Goal: Find specific page/section: Find specific page/section

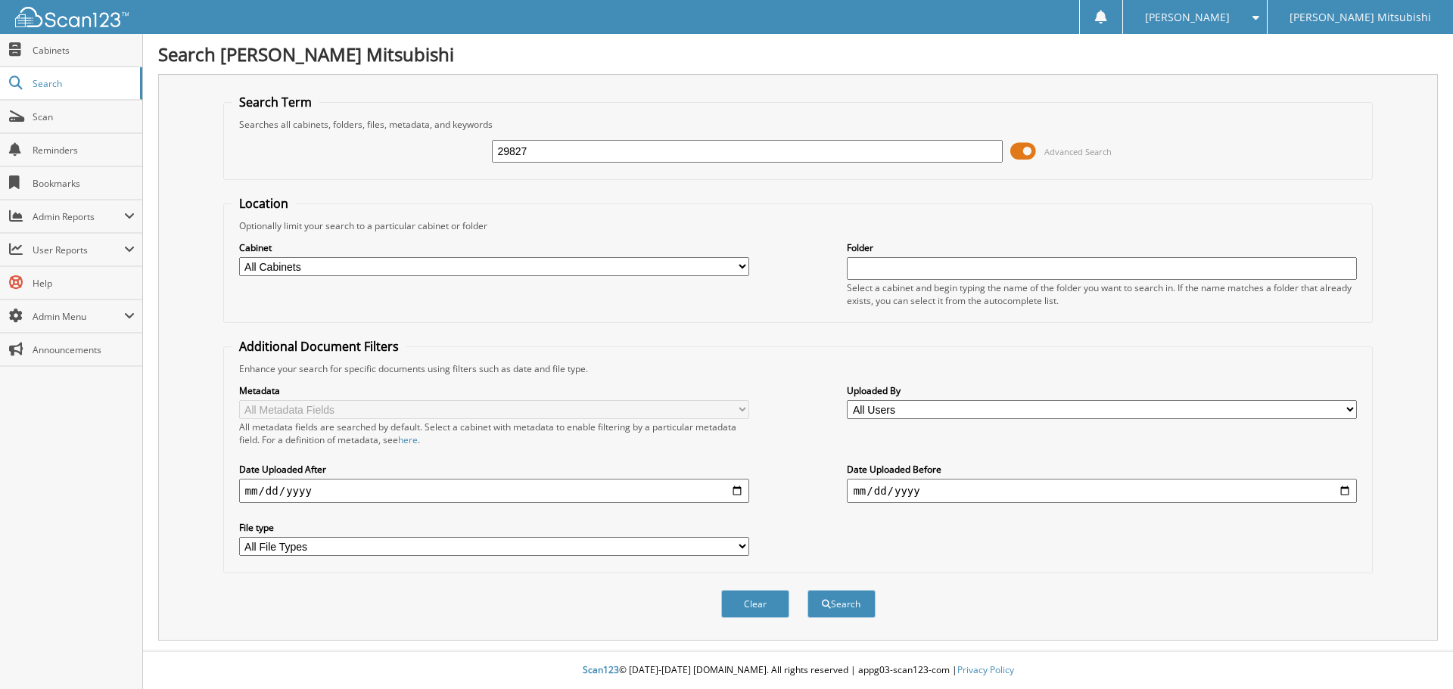
type input "29827"
click at [808, 590] on button "Search" at bounding box center [842, 604] width 68 height 28
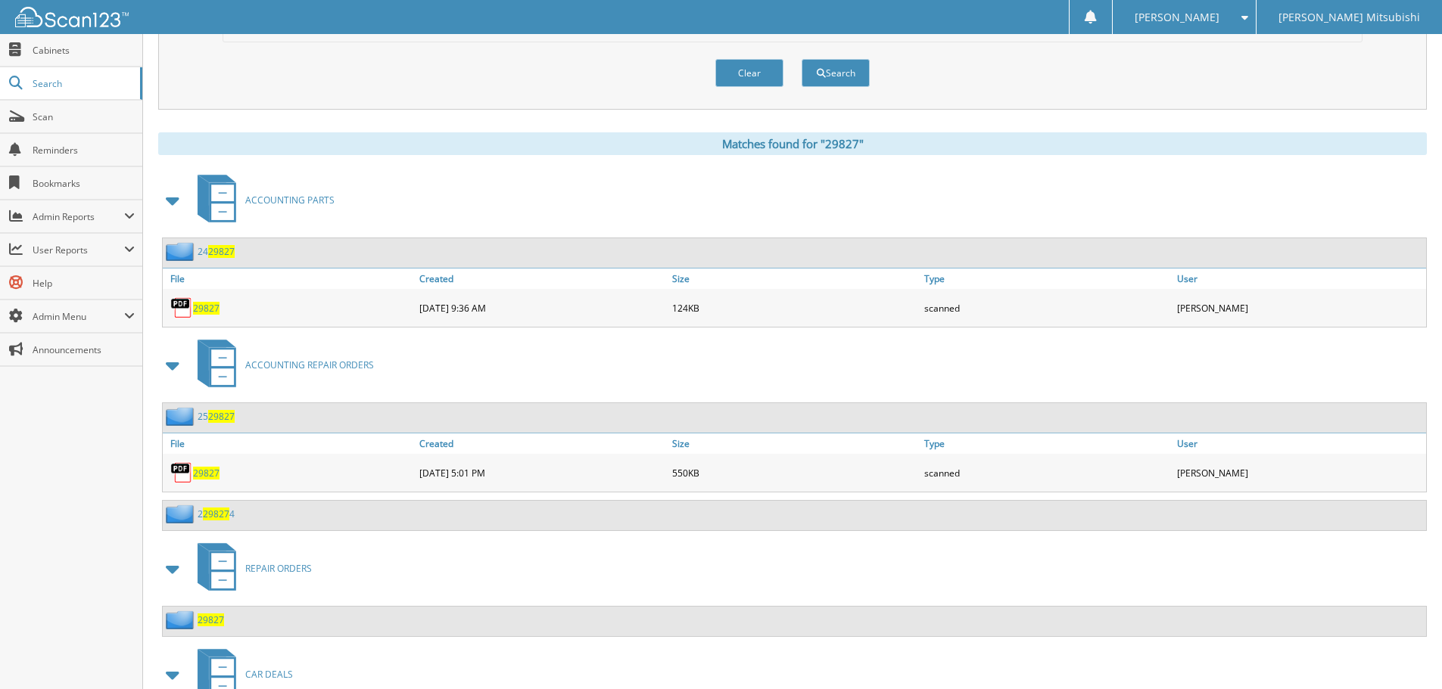
scroll to position [631, 0]
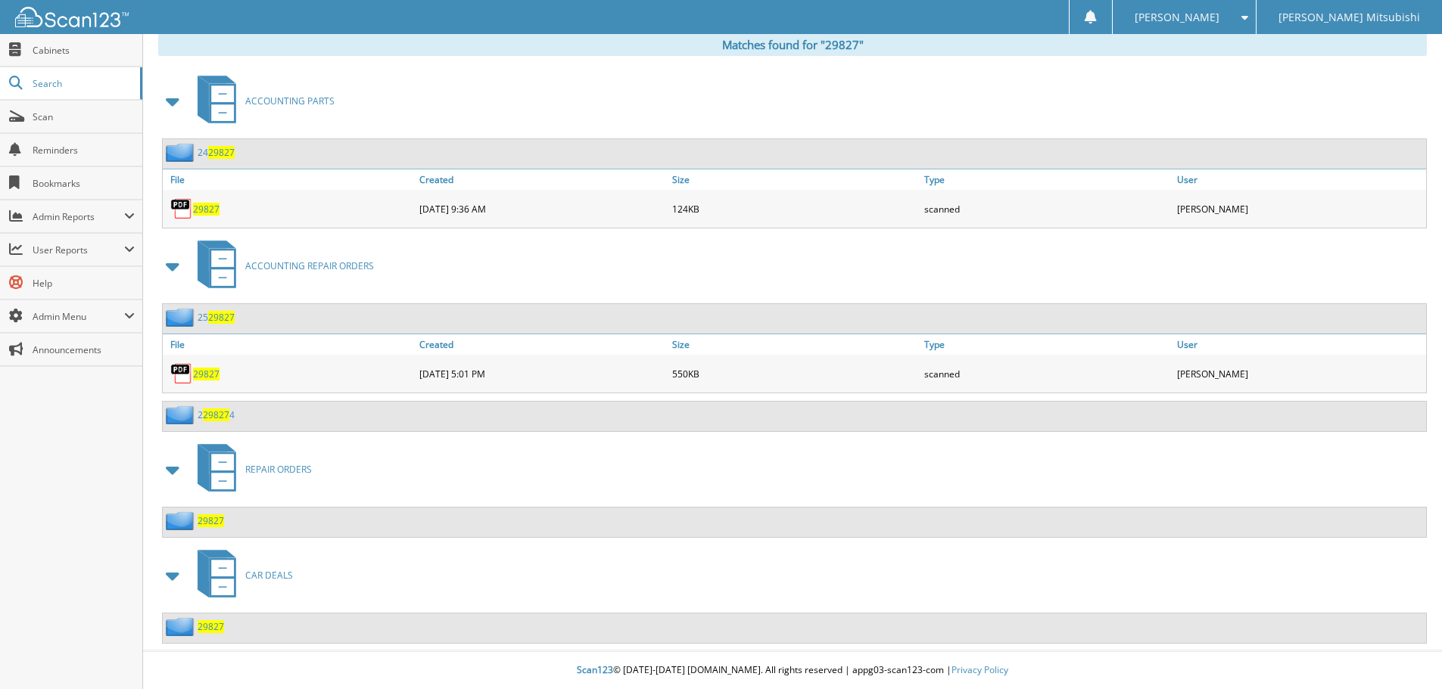
click at [220, 627] on span "29827" at bounding box center [211, 627] width 26 height 13
